Goal: Information Seeking & Learning: Learn about a topic

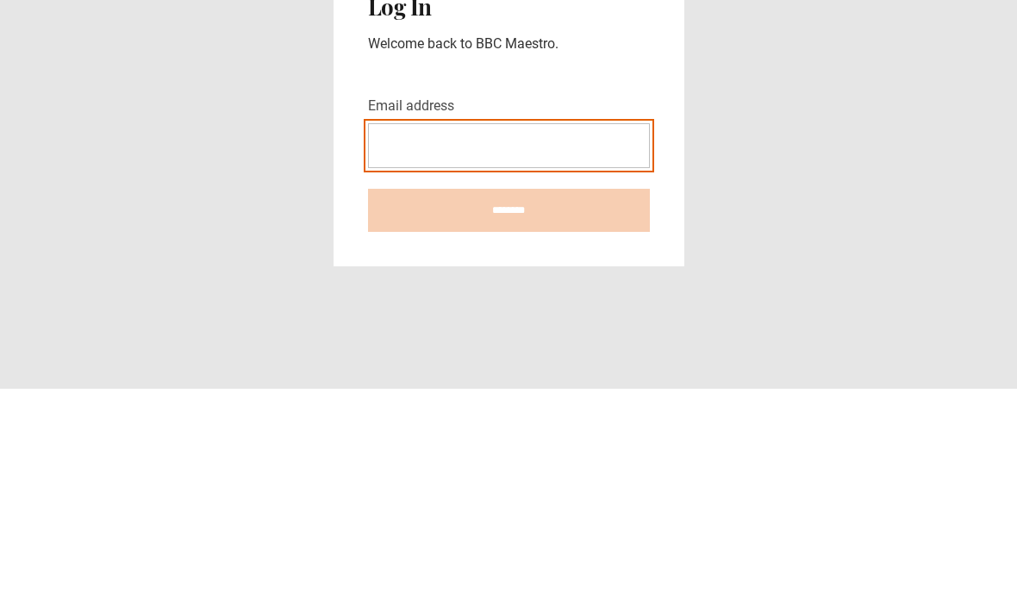
type input "**********"
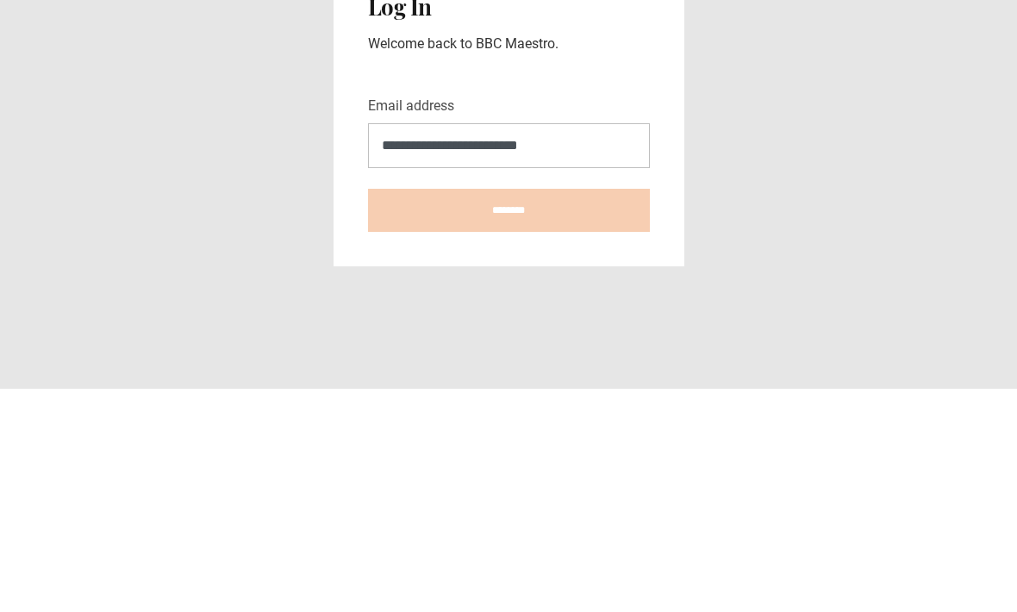
click at [508, 412] on input "********" at bounding box center [509, 433] width 282 height 43
type input "**********"
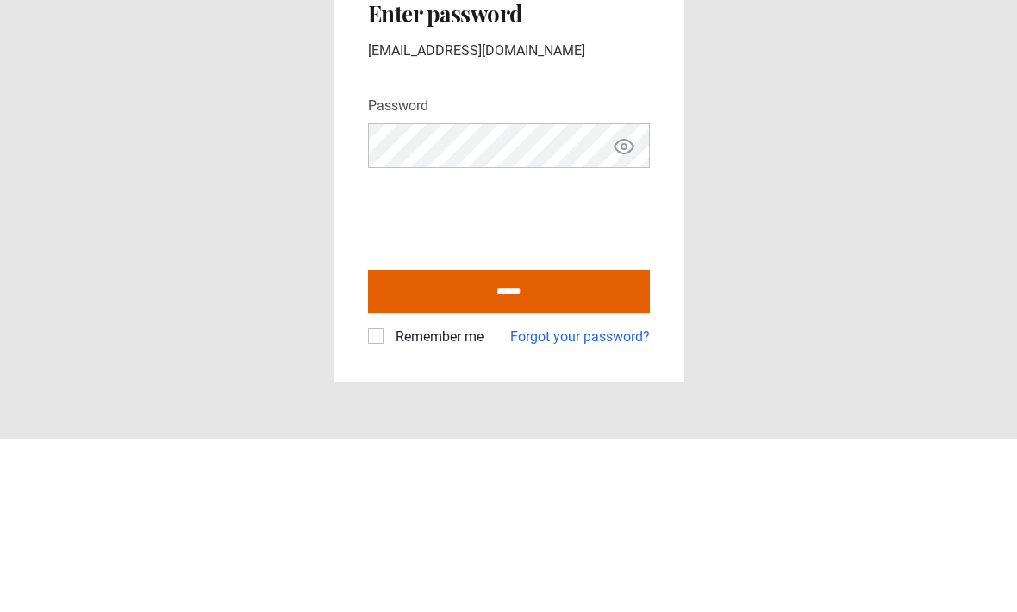
scroll to position [57, 0]
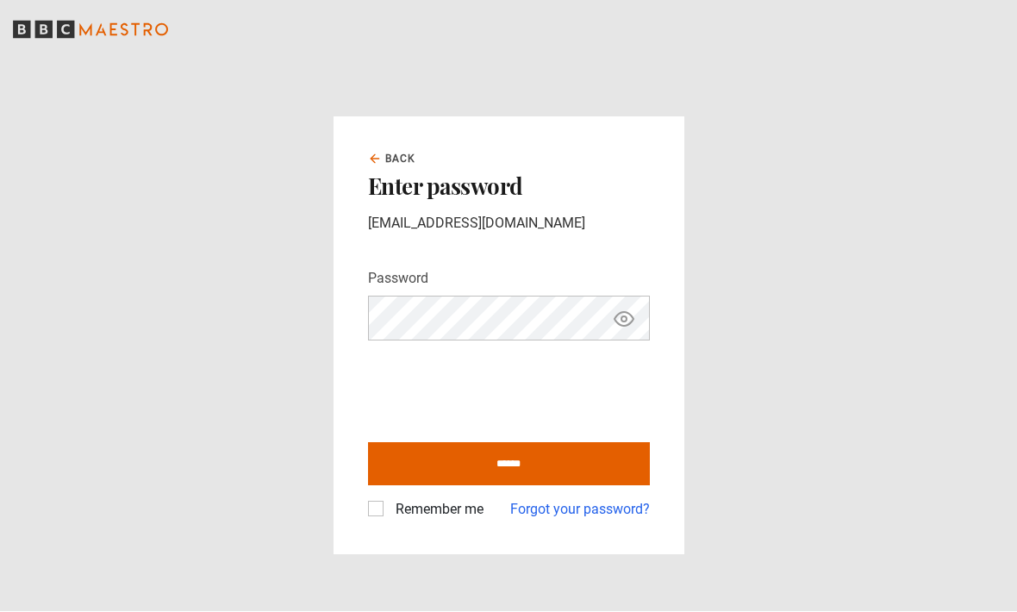
click at [389, 500] on label "Remember me" at bounding box center [436, 510] width 95 height 21
click at [500, 443] on input "******" at bounding box center [509, 464] width 282 height 43
type input "**********"
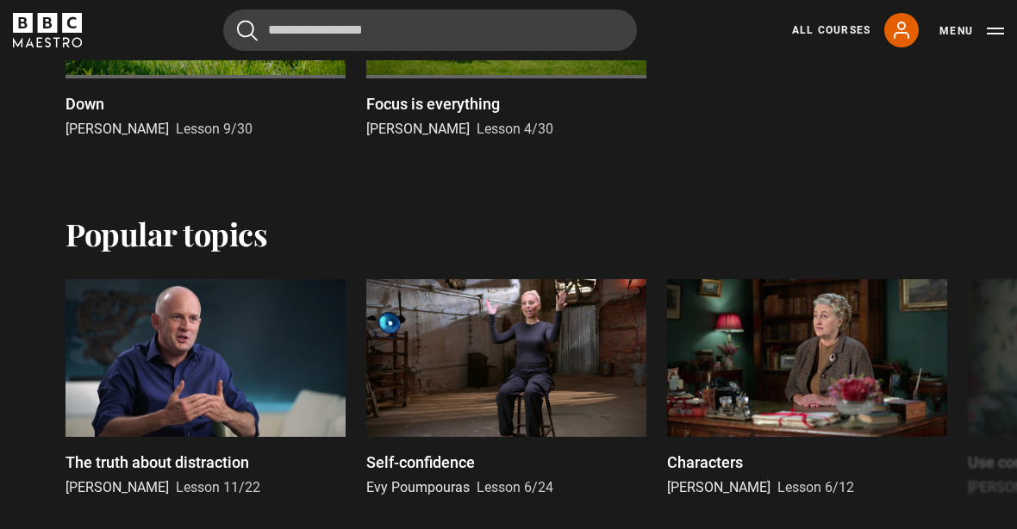
scroll to position [1053, 0]
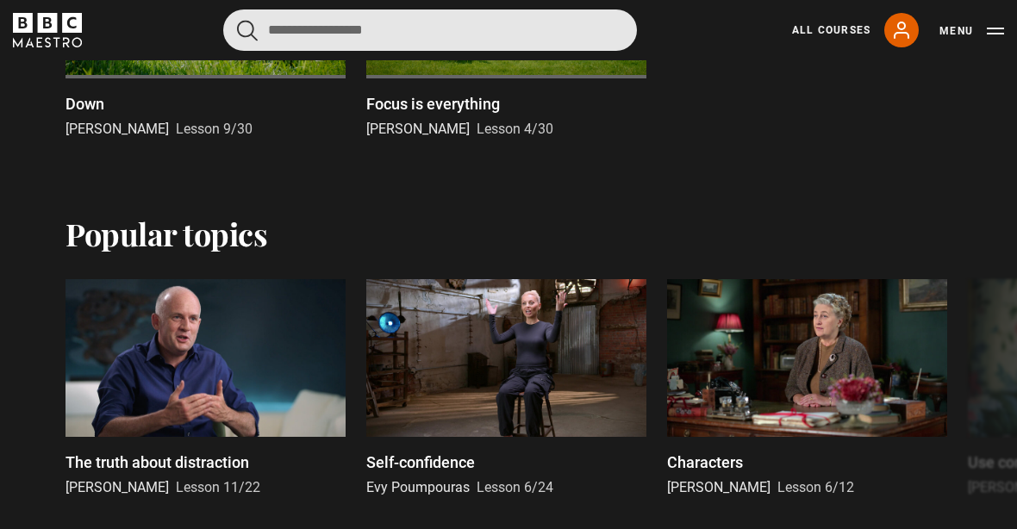
click at [520, 31] on input "Search" at bounding box center [430, 29] width 414 height 41
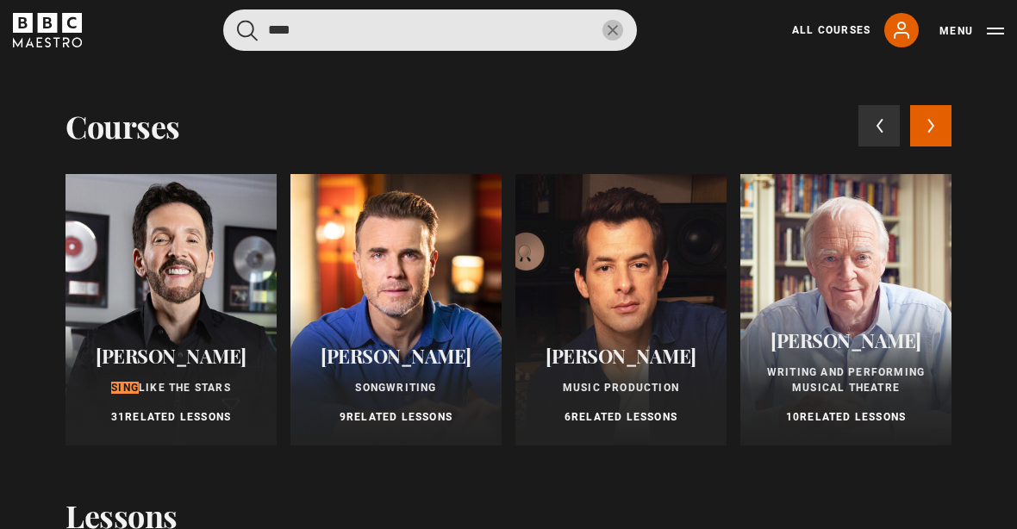
type input "****"
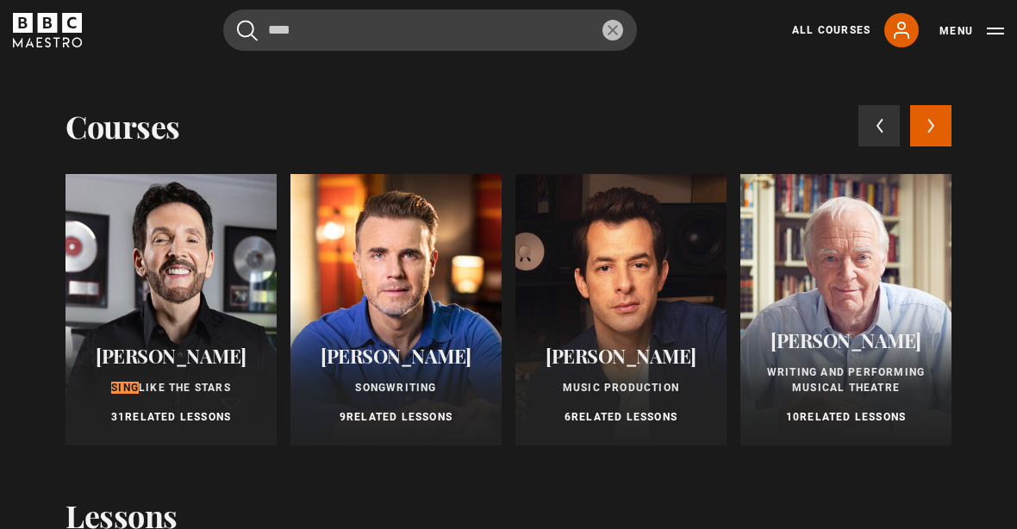
click at [755, 103] on div "Courses Previous courses Next courses Eric Vetro Sing Like the Stars 31 Related…" at bounding box center [508, 256] width 886 height 392
click at [134, 290] on div at bounding box center [170, 309] width 211 height 271
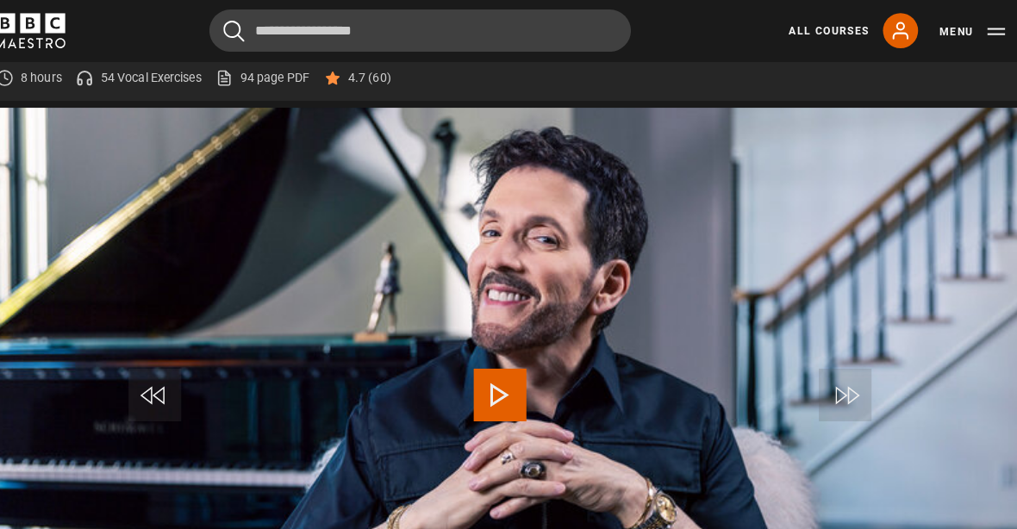
click at [519, 373] on button "Play" at bounding box center [508, 388] width 60 height 78
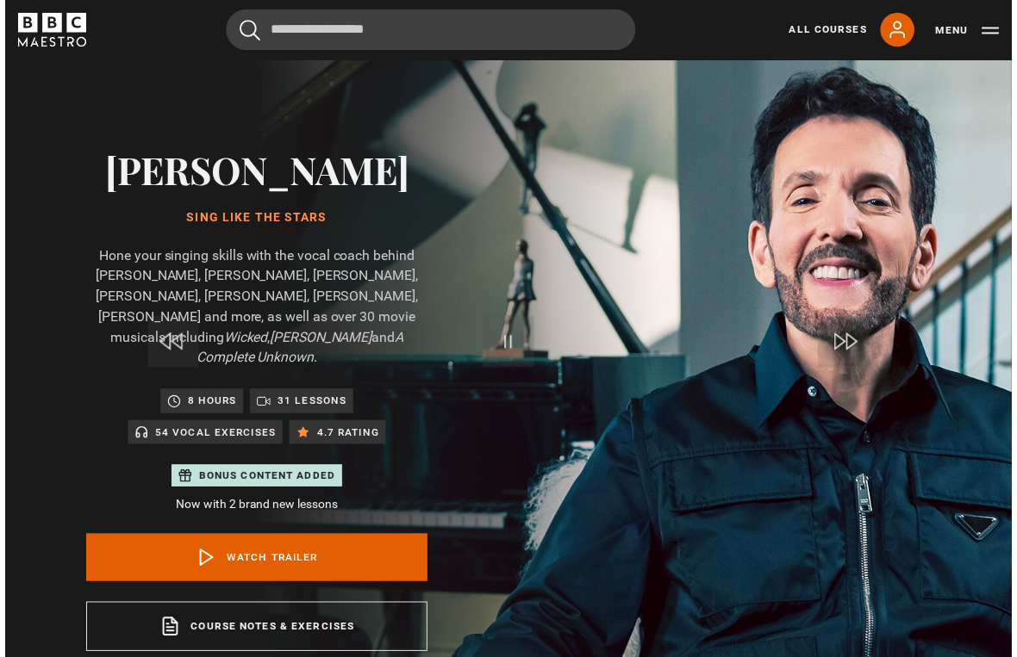
scroll to position [21, 0]
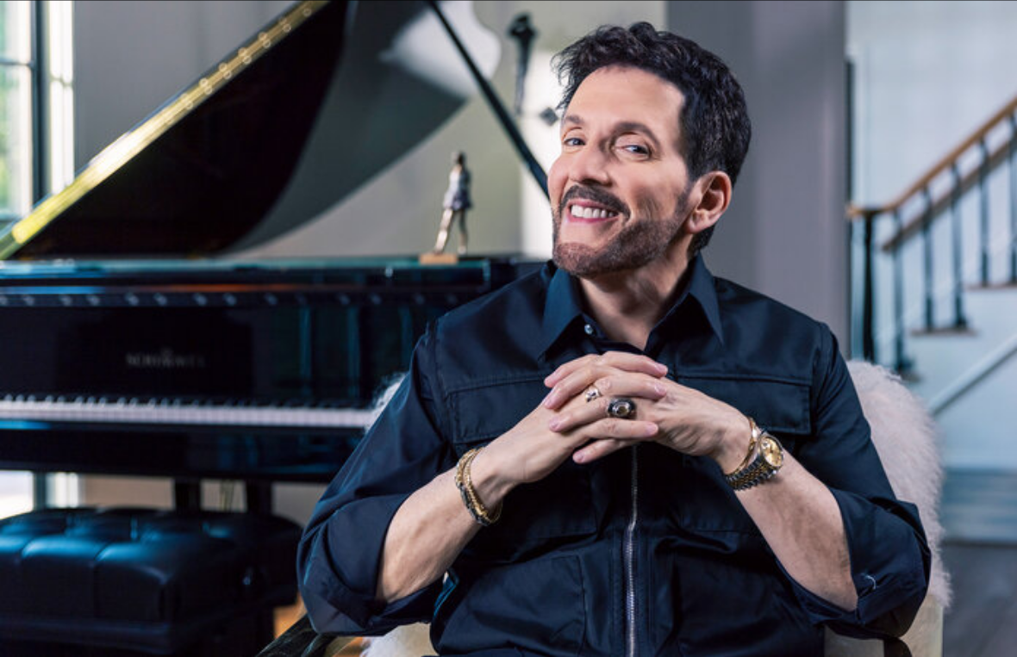
click at [100, 58] on video-js "Video Player is loading. Play Video 10s Skip Back 10 seconds Pause 10s Skip For…" at bounding box center [508, 328] width 1017 height 657
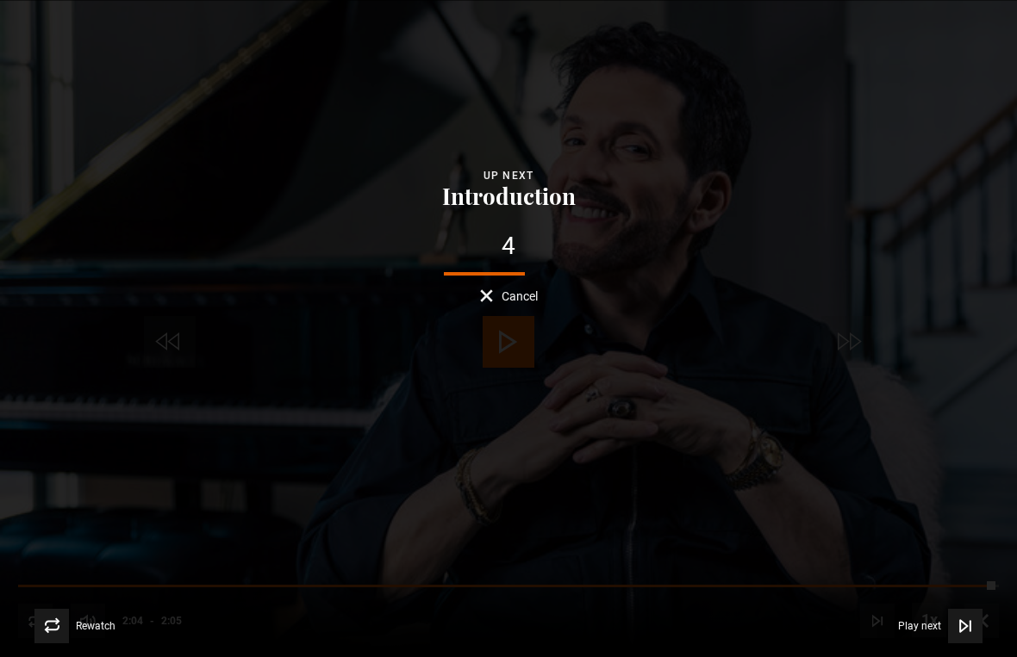
click at [981, 611] on span "Video Player" at bounding box center [965, 626] width 34 height 34
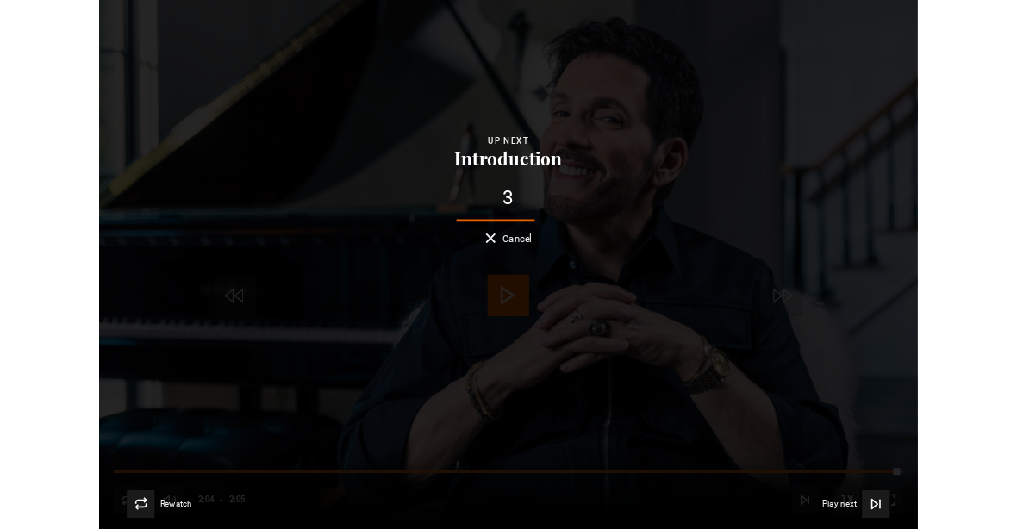
scroll to position [876, 0]
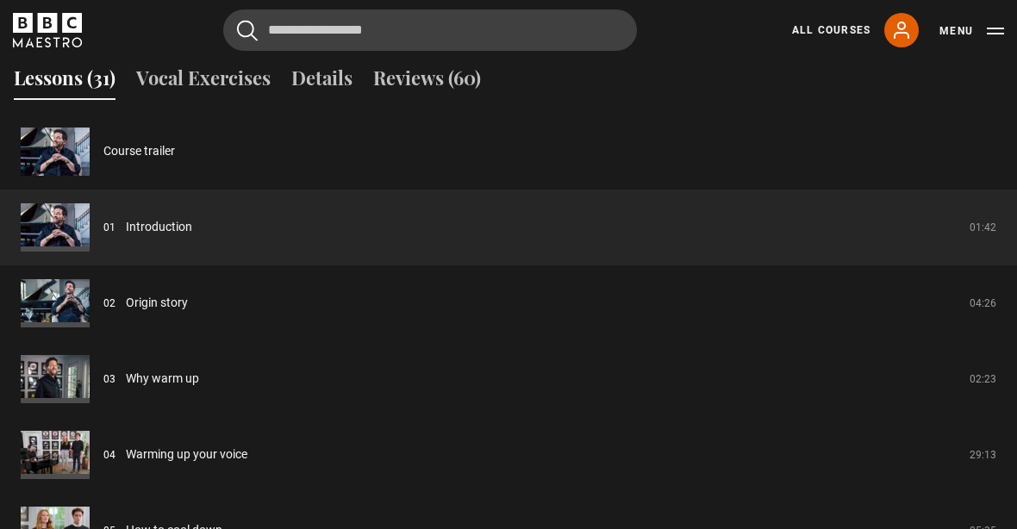
scroll to position [1543, 0]
click at [103, 142] on link "Course trailer" at bounding box center [139, 151] width 72 height 18
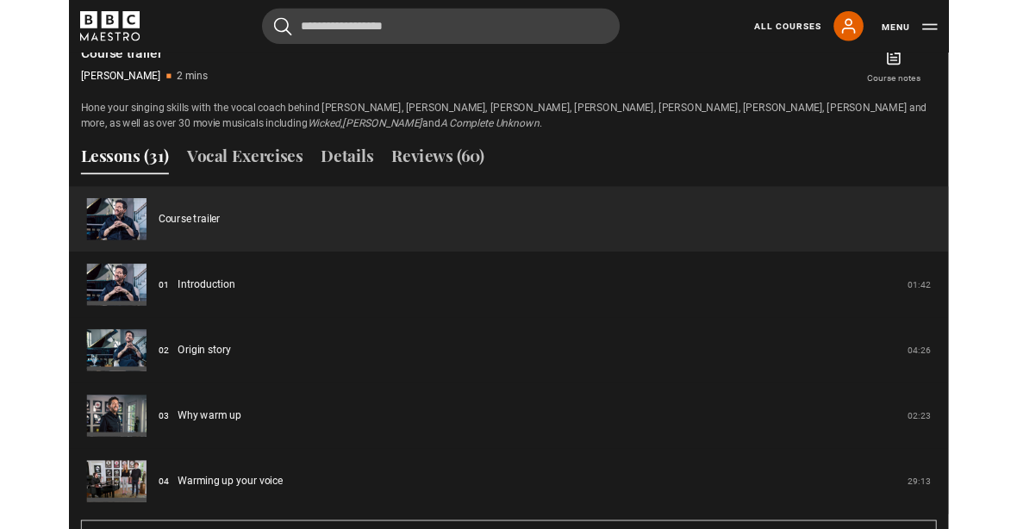
scroll to position [1460, 0]
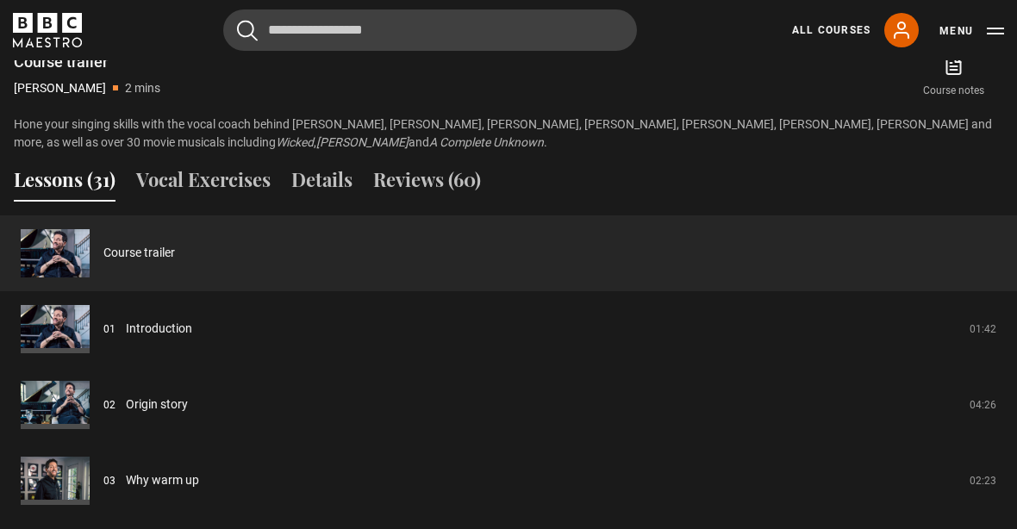
click at [126, 396] on link "Origin story" at bounding box center [157, 405] width 62 height 18
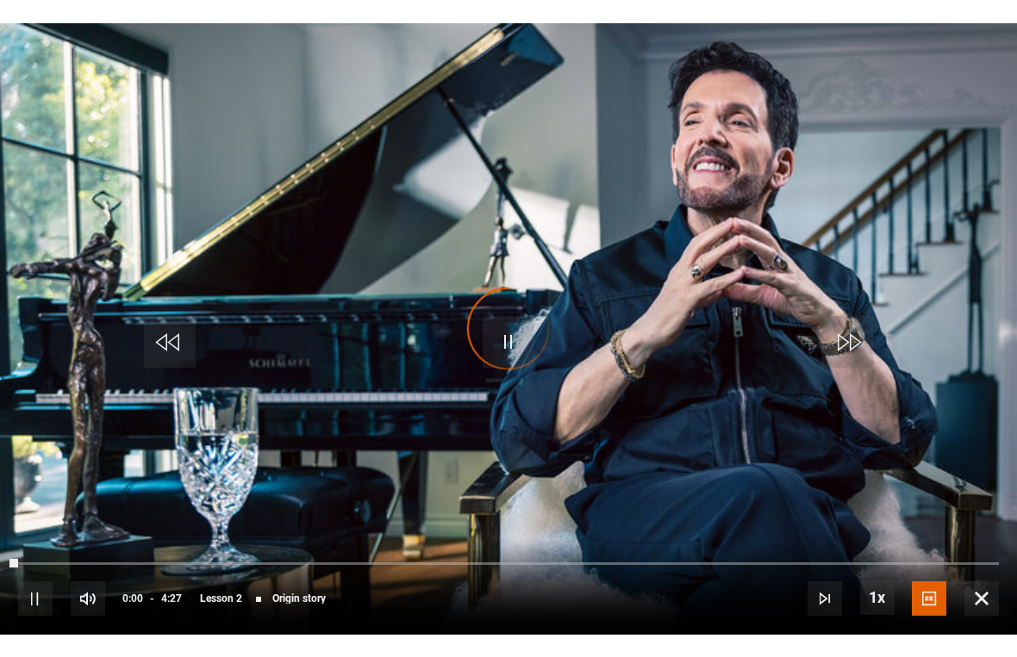
scroll to position [21, 0]
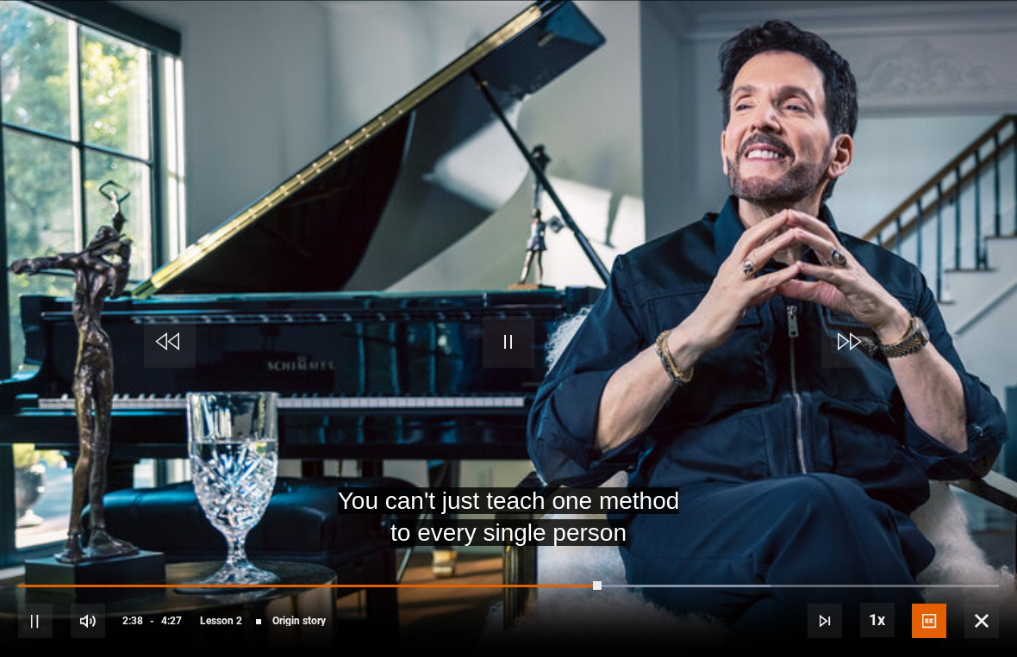
click at [963, 151] on video-js "You can't just teach one method to every single person Video Player is loading.…" at bounding box center [508, 328] width 1017 height 657
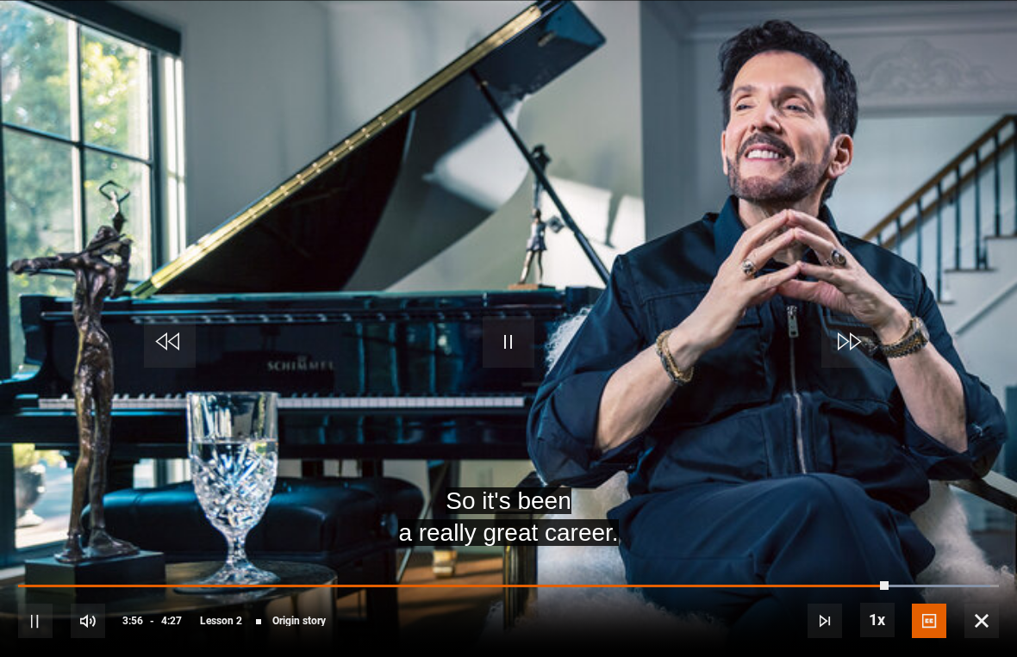
click at [838, 408] on video-js "So it's been a really great career. Video Player is loading. Play Lesson Origin…" at bounding box center [508, 328] width 1017 height 657
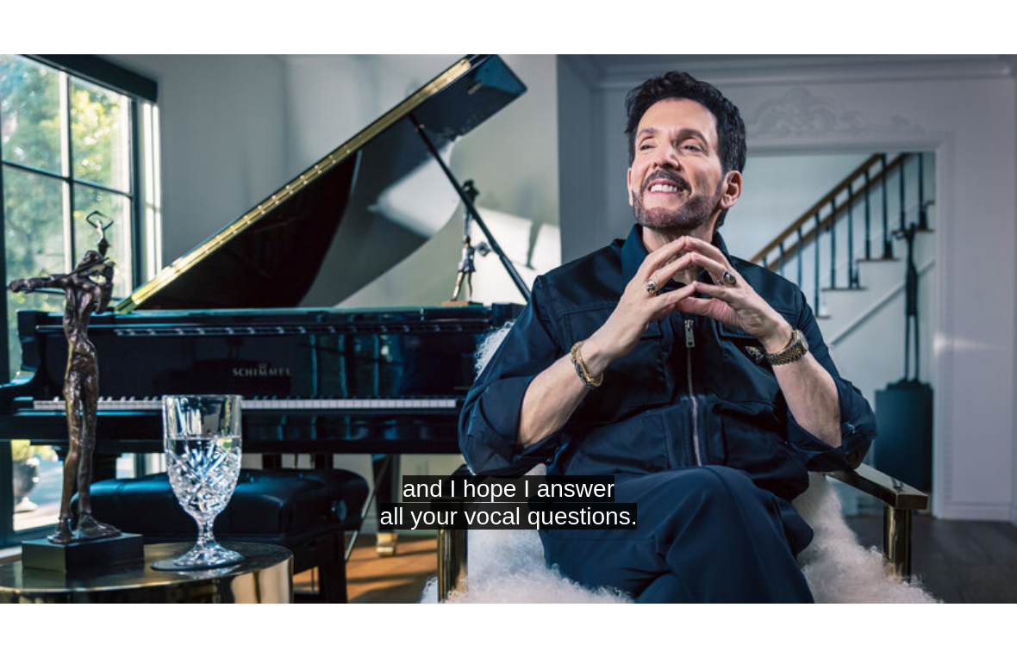
scroll to position [0, 0]
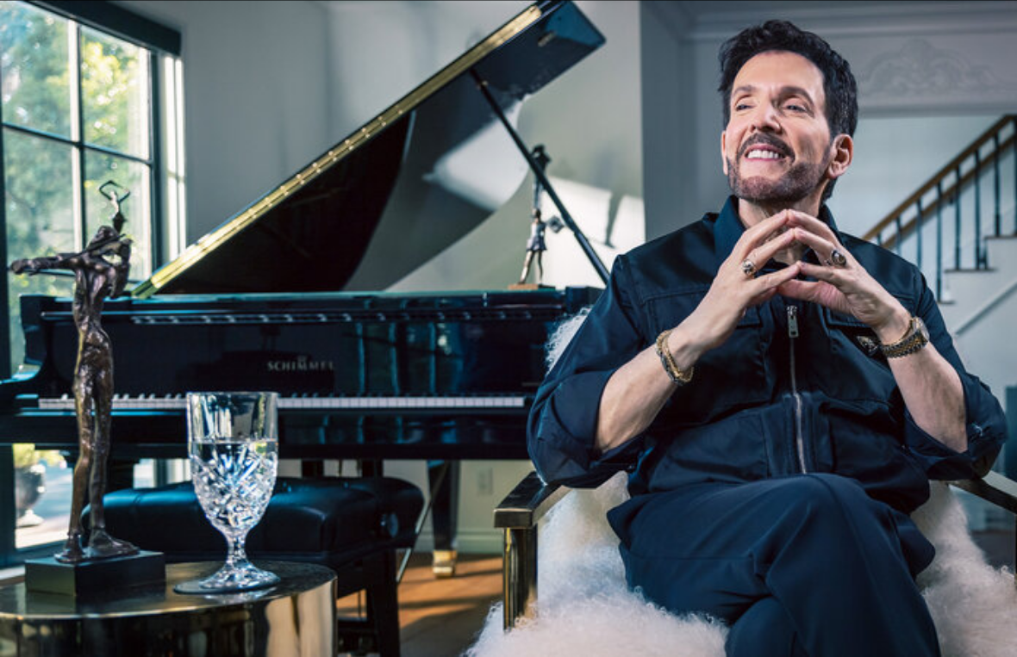
click at [841, 214] on video-js "Video Player is loading. Play Lesson Origin story 10s Skip Back 10 seconds Paus…" at bounding box center [508, 328] width 1017 height 657
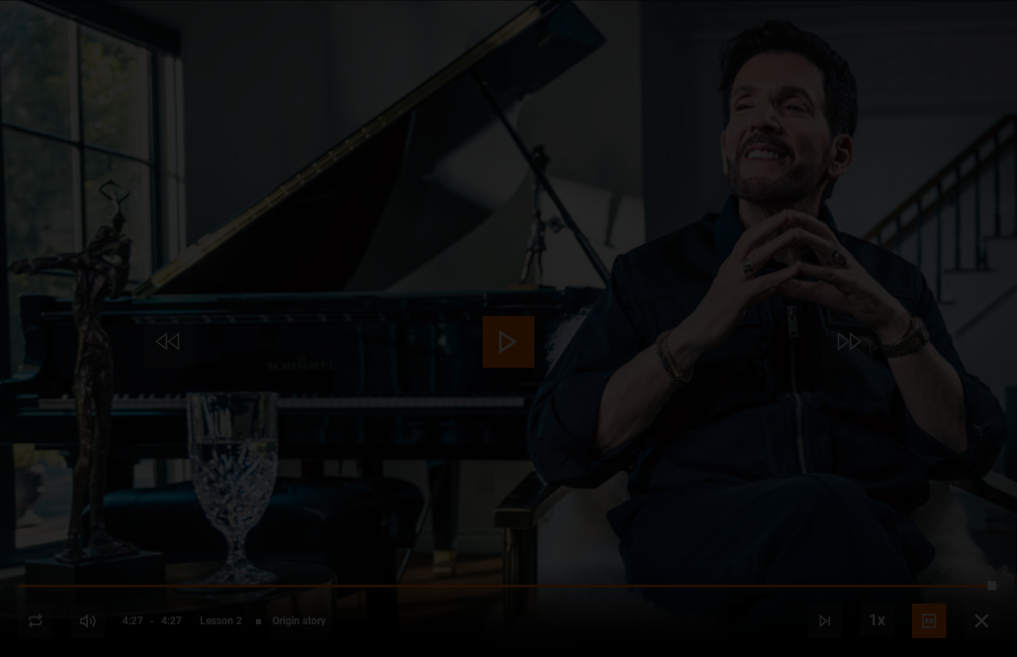
click at [509, 357] on div "Lesson Completed Up next Why warm up Cancel Do you want to save this lesson? Sa…" at bounding box center [508, 328] width 1017 height 657
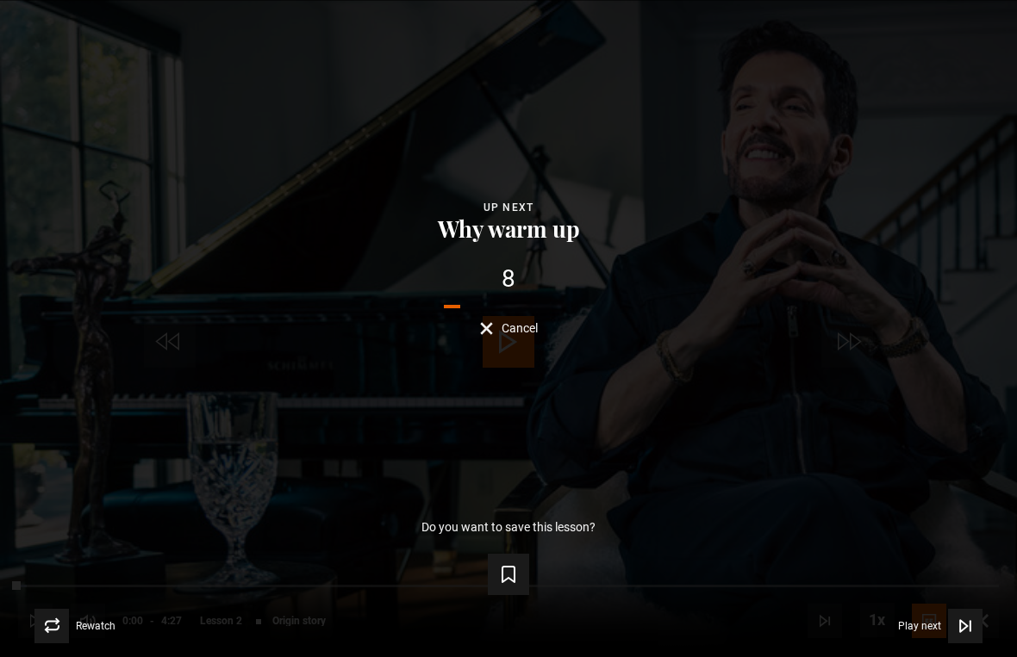
click at [511, 326] on div "Lesson Completed Up next Why warm up 8 Cancel Do you want to save this lesson? …" at bounding box center [508, 328] width 1017 height 657
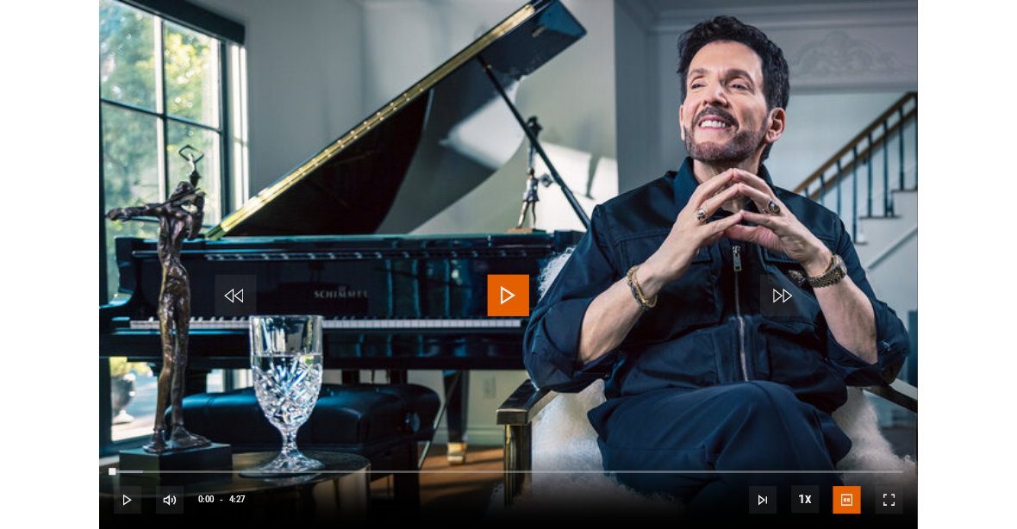
scroll to position [876, 0]
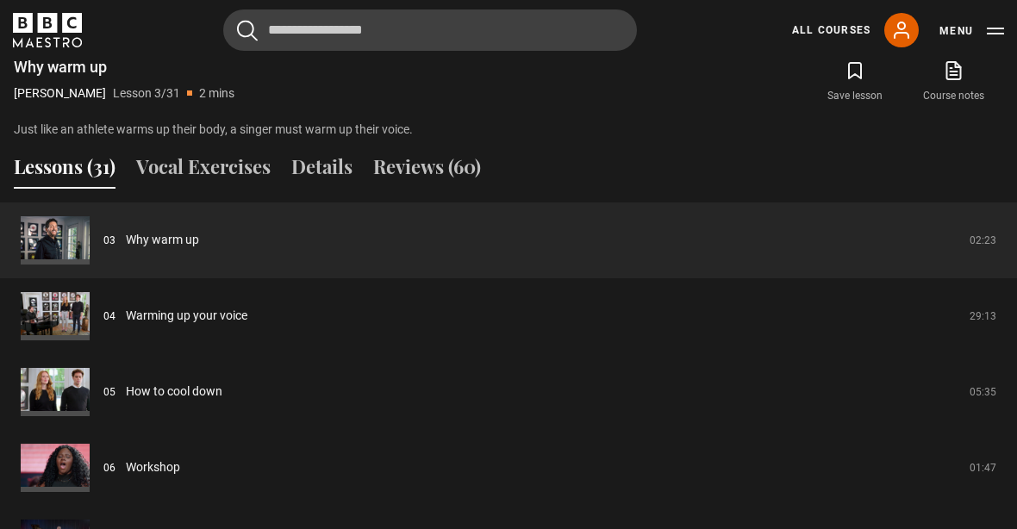
scroll to position [1452, 0]
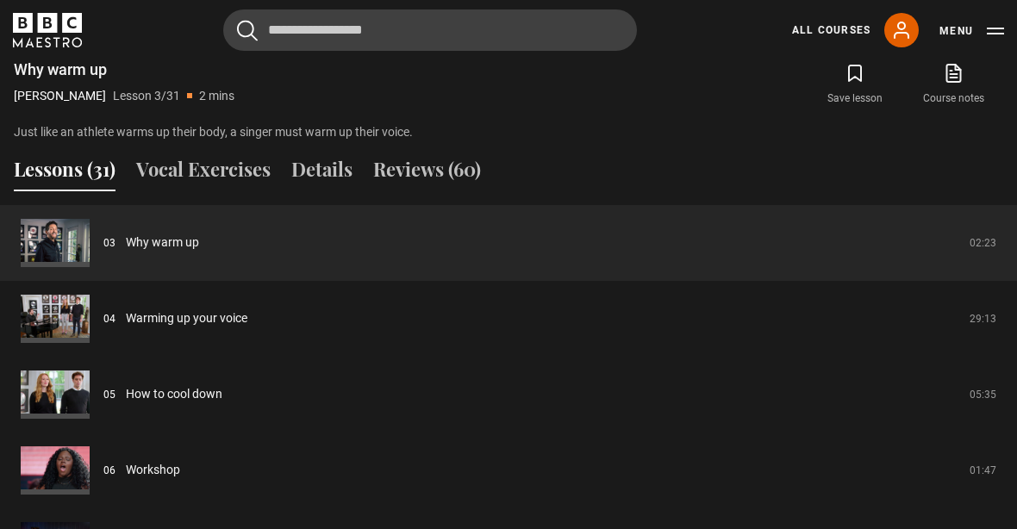
click at [247, 312] on link "Warming up your voice" at bounding box center [186, 318] width 121 height 18
click at [247, 327] on link "Warming up your voice" at bounding box center [186, 318] width 121 height 18
click at [237, 327] on link "Warming up your voice" at bounding box center [186, 318] width 121 height 18
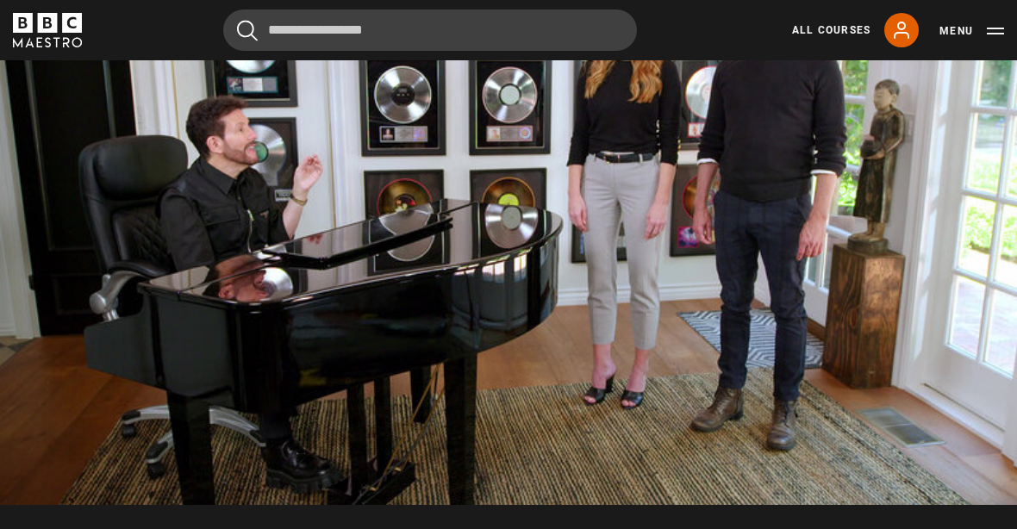
scroll to position [986, 0]
click at [891, 360] on video-js "Video Player is loading. Play Lesson Warming up your voice 10s Skip Back 10 sec…" at bounding box center [508, 219] width 1017 height 572
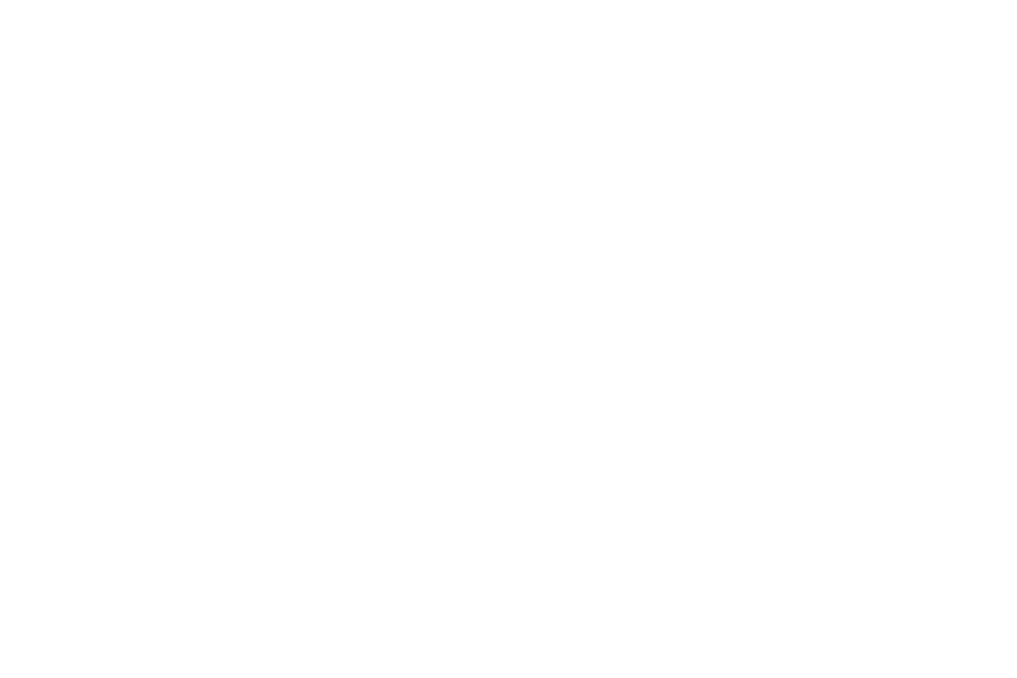
scroll to position [0, 0]
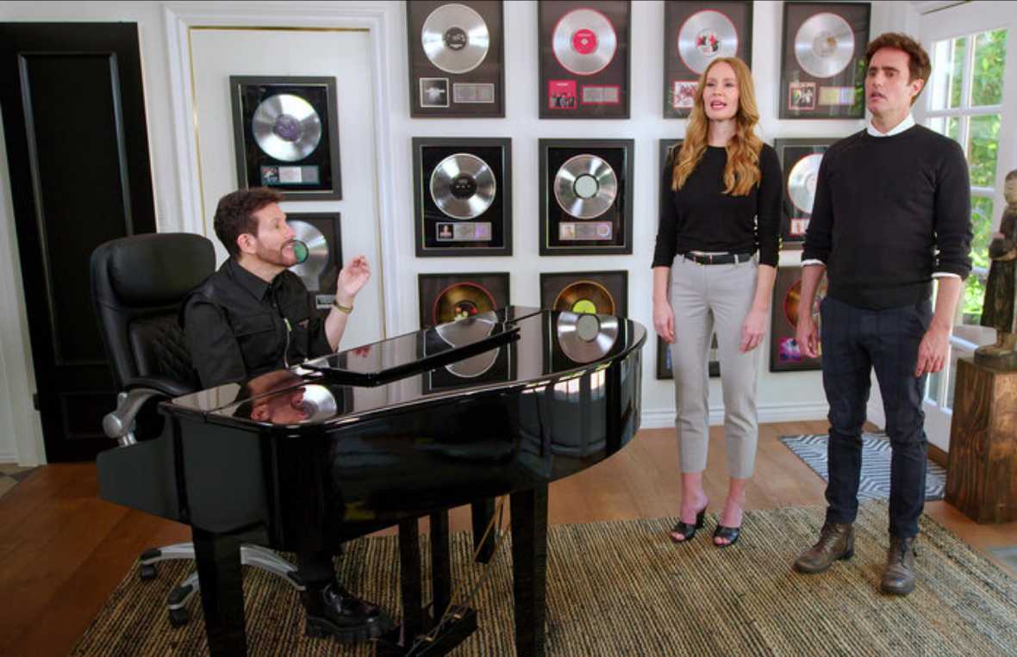
click at [332, 265] on video-js "Video Player is loading. Play Lesson Warming up your voice 10s Skip Back 10 sec…" at bounding box center [508, 328] width 1017 height 657
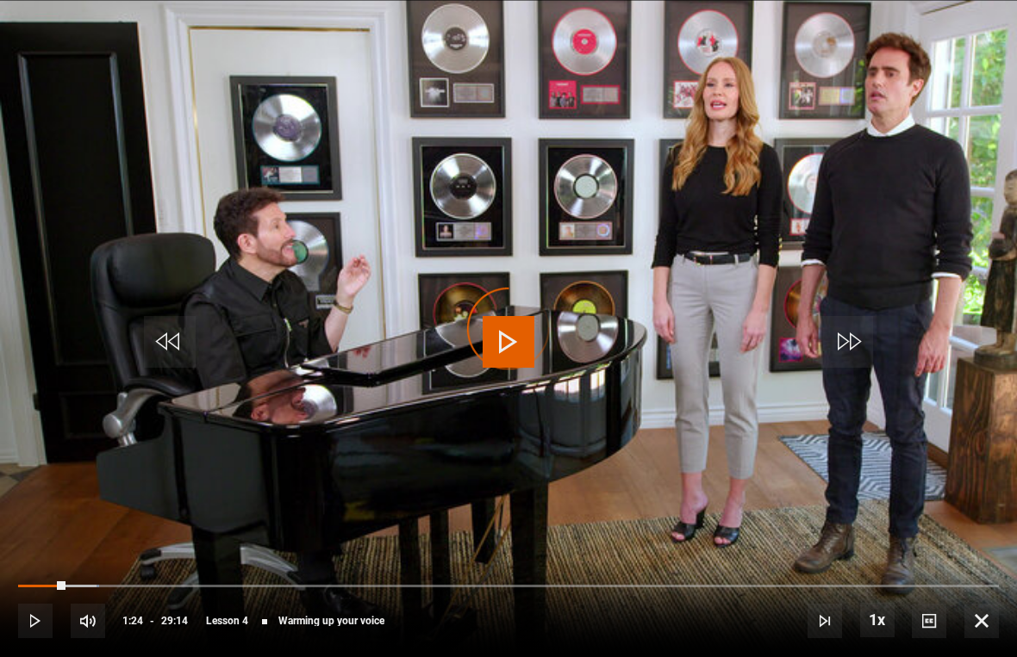
click at [65, 585] on div "Progress Bar" at bounding box center [41, 586] width 47 height 3
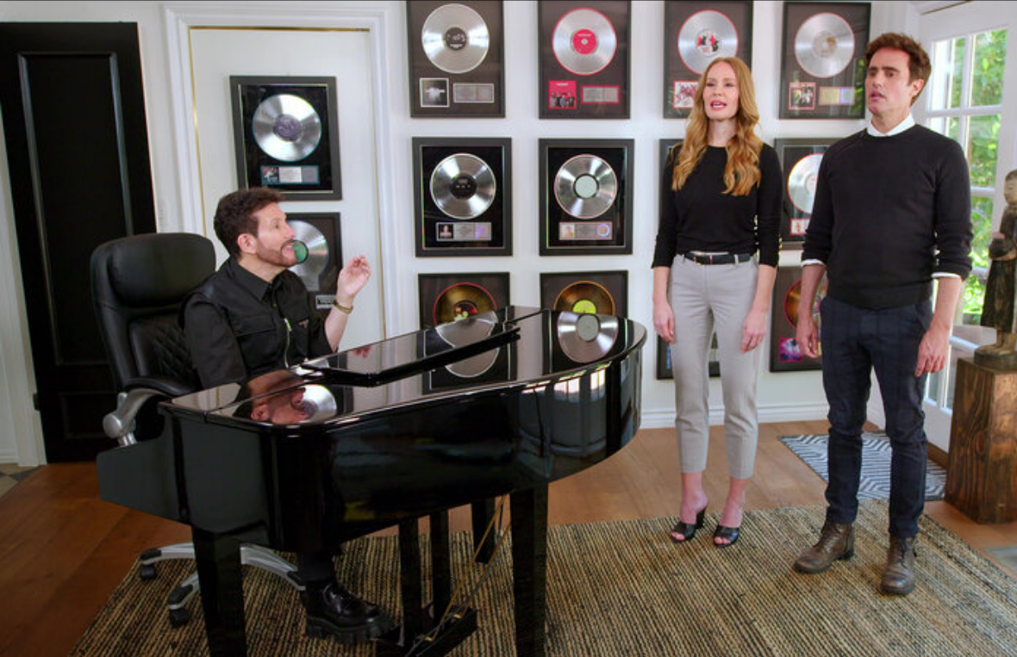
click at [633, 416] on video-js "Video Player is loading. Play Lesson Warming up your voice 10s Skip Back 10 sec…" at bounding box center [508, 328] width 1017 height 657
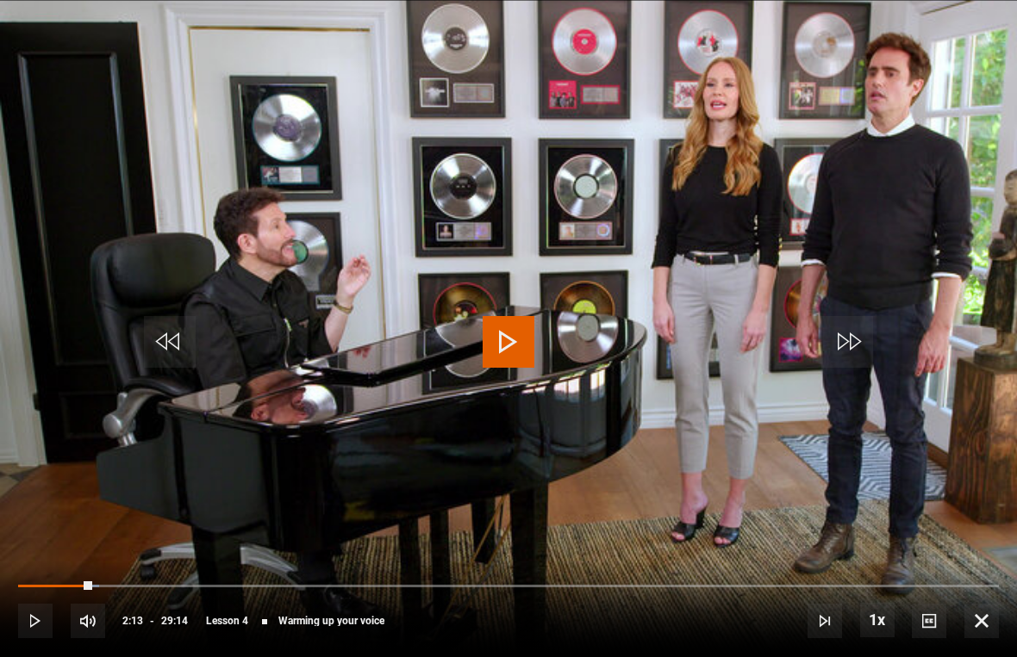
click at [442, 468] on video-js "Video Player is loading. Play Lesson Warming up your voice 10s Skip Back 10 sec…" at bounding box center [508, 328] width 1017 height 657
click at [484, 393] on video-js "Video Player is loading. Play Lesson Warming up your voice 10s Skip Back 10 sec…" at bounding box center [508, 328] width 1017 height 657
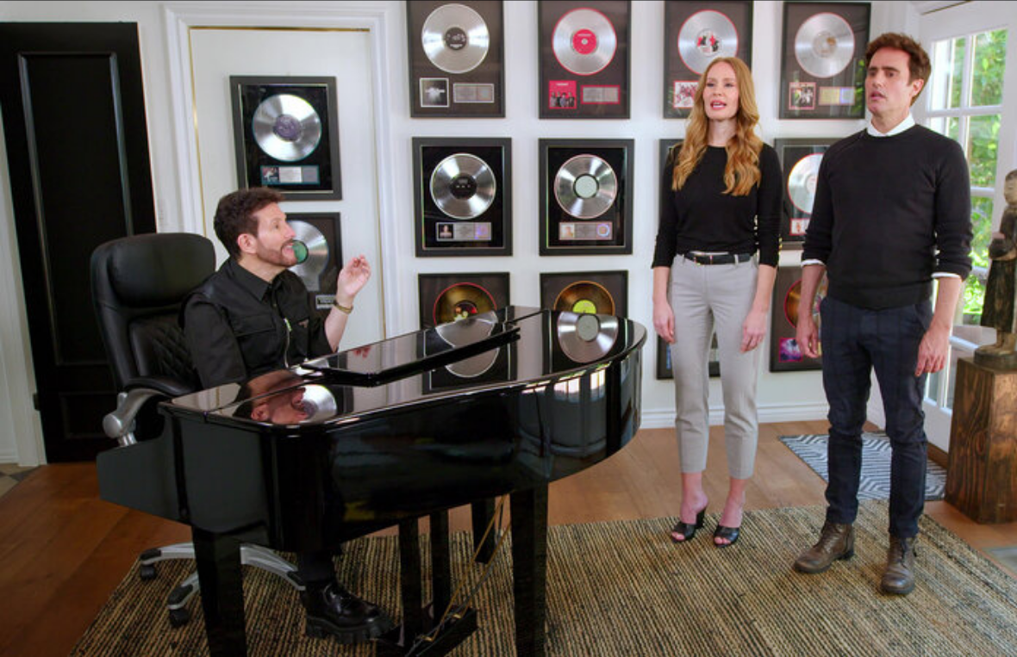
click at [939, 404] on video-js "Video Player is loading. Play Lesson Warming up your voice 10s Skip Back 10 sec…" at bounding box center [508, 328] width 1017 height 657
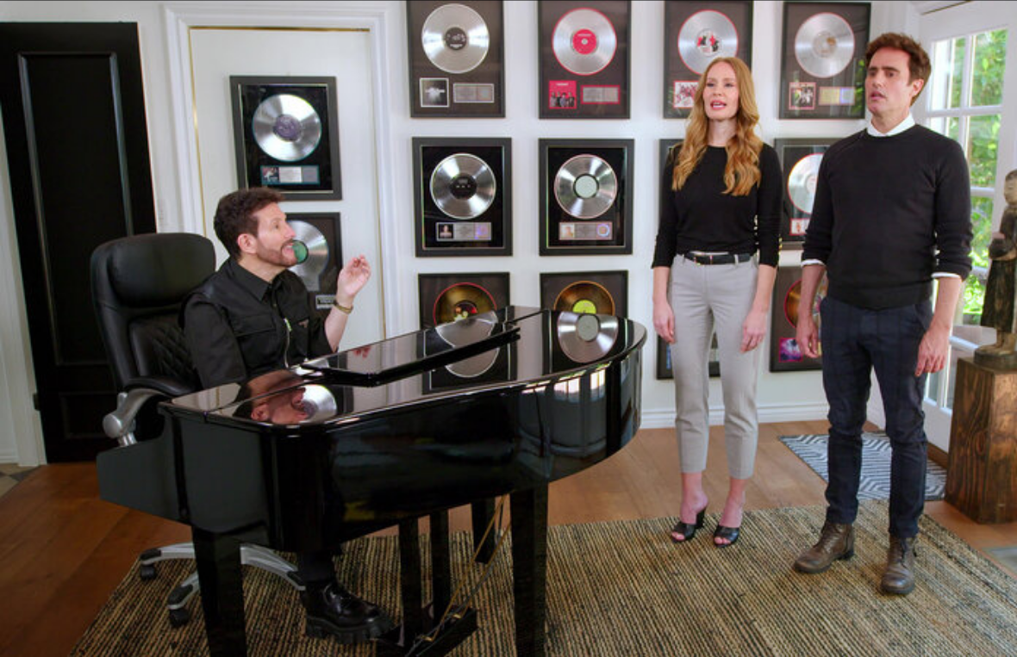
click at [417, 388] on video-js "Video Player is loading. Play Lesson Warming up your voice 10s Skip Back 10 sec…" at bounding box center [508, 328] width 1017 height 657
click at [250, 444] on video-js "Video Player is loading. Play Lesson Warming up your voice 10s Skip Back 10 sec…" at bounding box center [508, 328] width 1017 height 657
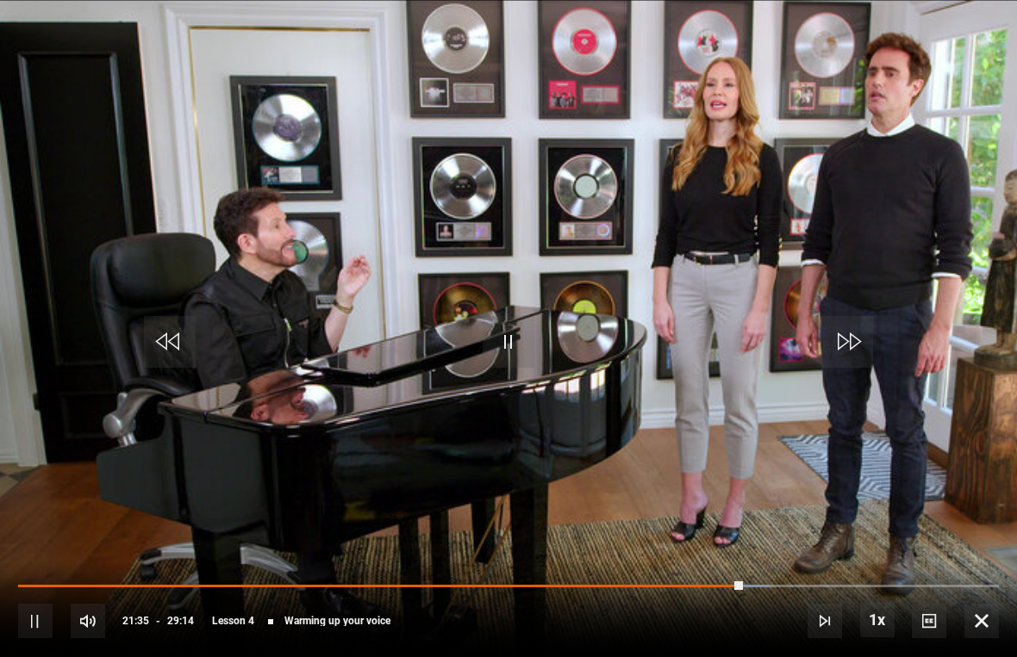
click at [807, 611] on span "Video Player" at bounding box center [824, 621] width 34 height 34
